Goal: Task Accomplishment & Management: Complete application form

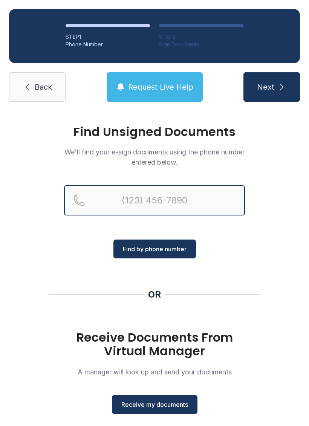
click at [185, 205] on input "Reservation phone number" at bounding box center [154, 200] width 181 height 30
type input "[PHONE_NUMBER]"
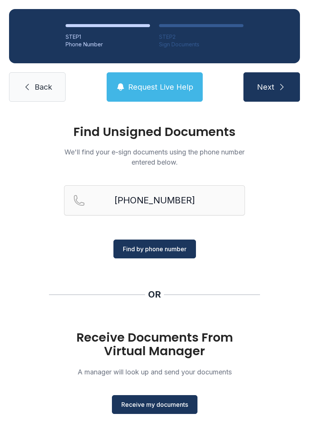
click at [159, 249] on span "Find by phone number" at bounding box center [155, 248] width 64 height 9
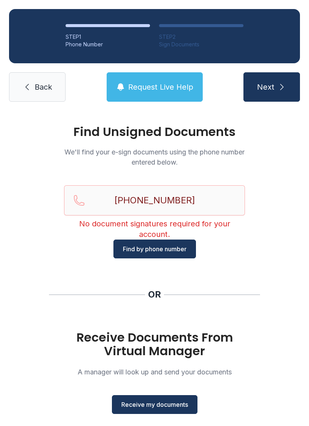
click at [188, 249] on button "Find by phone number" at bounding box center [154, 249] width 82 height 19
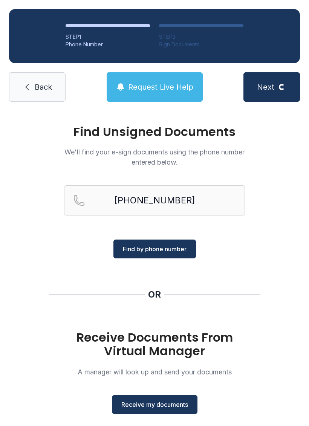
click at [175, 243] on button "Find by phone number" at bounding box center [154, 249] width 82 height 19
click at [178, 247] on span "Find by phone number" at bounding box center [155, 248] width 64 height 9
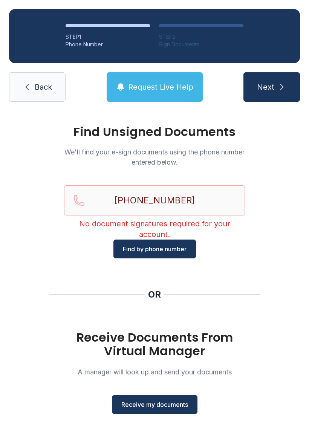
click at [172, 84] on span "Request Live Help" at bounding box center [160, 87] width 65 height 11
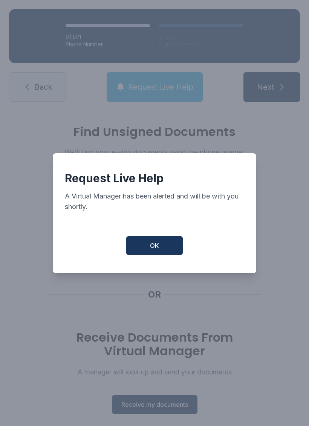
click at [166, 250] on button "OK" at bounding box center [154, 245] width 56 height 19
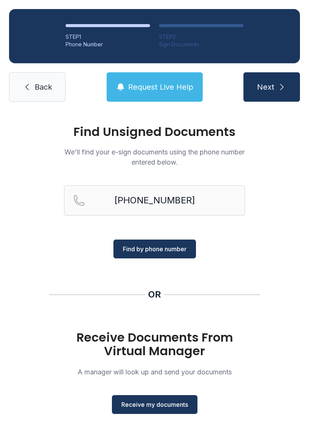
click at [154, 406] on span "Receive my documents" at bounding box center [154, 404] width 67 height 9
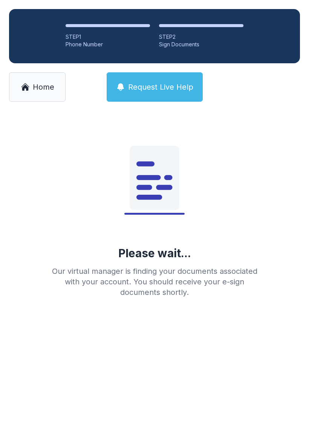
click at [46, 83] on span "Home" at bounding box center [43, 87] width 21 height 11
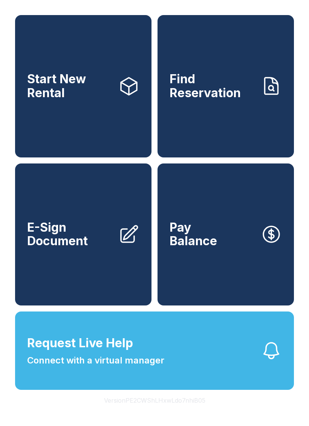
click at [67, 268] on link "E-Sign Document" at bounding box center [83, 234] width 136 height 142
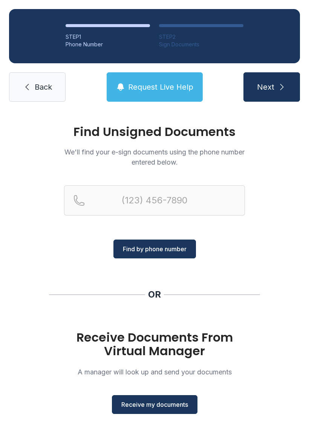
click at [151, 406] on span "Receive my documents" at bounding box center [154, 404] width 67 height 9
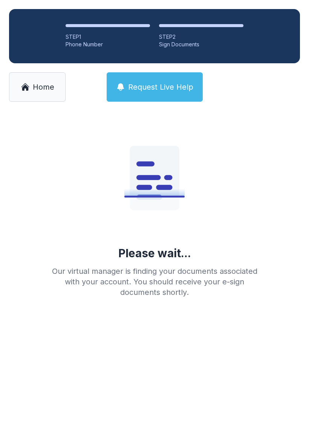
click at [29, 84] on icon at bounding box center [25, 86] width 9 height 9
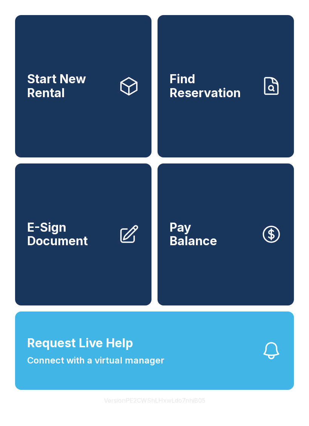
click at [71, 283] on link "E-Sign Document" at bounding box center [83, 234] width 136 height 142
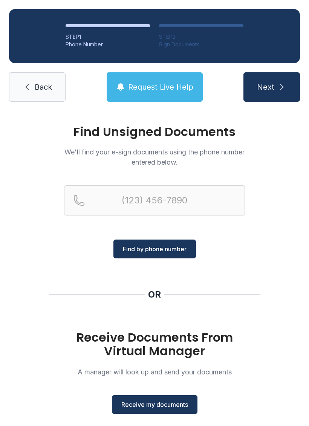
click at [142, 412] on button "Receive my documents" at bounding box center [154, 404] width 85 height 19
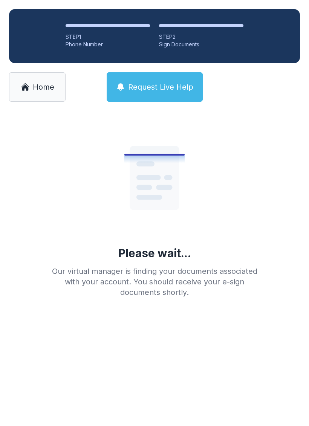
click at [47, 84] on span "Home" at bounding box center [43, 87] width 21 height 11
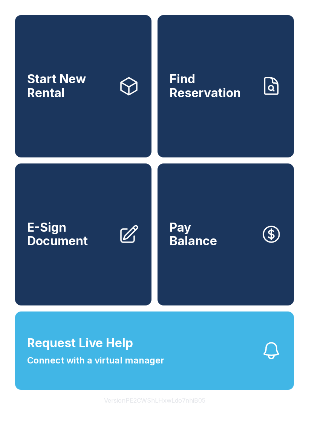
click at [84, 248] on span "E-Sign Document" at bounding box center [69, 234] width 85 height 27
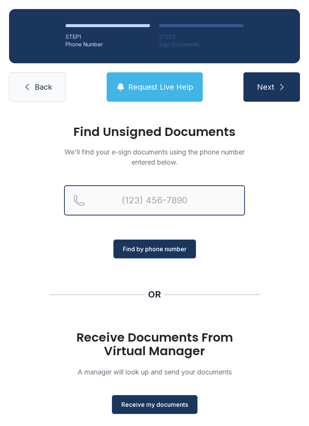
click at [206, 197] on input "Reservation phone number" at bounding box center [154, 200] width 181 height 30
type input "[PHONE_NUMBER]"
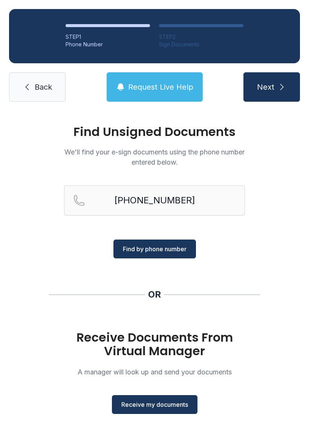
click at [171, 250] on span "Find by phone number" at bounding box center [155, 248] width 64 height 9
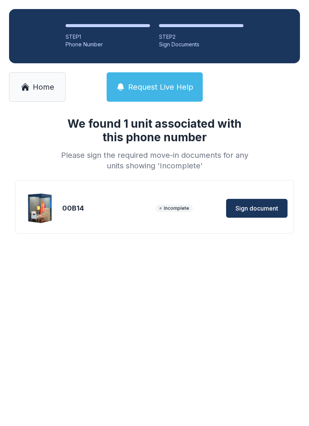
click at [264, 205] on span "Sign document" at bounding box center [256, 208] width 43 height 9
